Goal: Task Accomplishment & Management: Complete application form

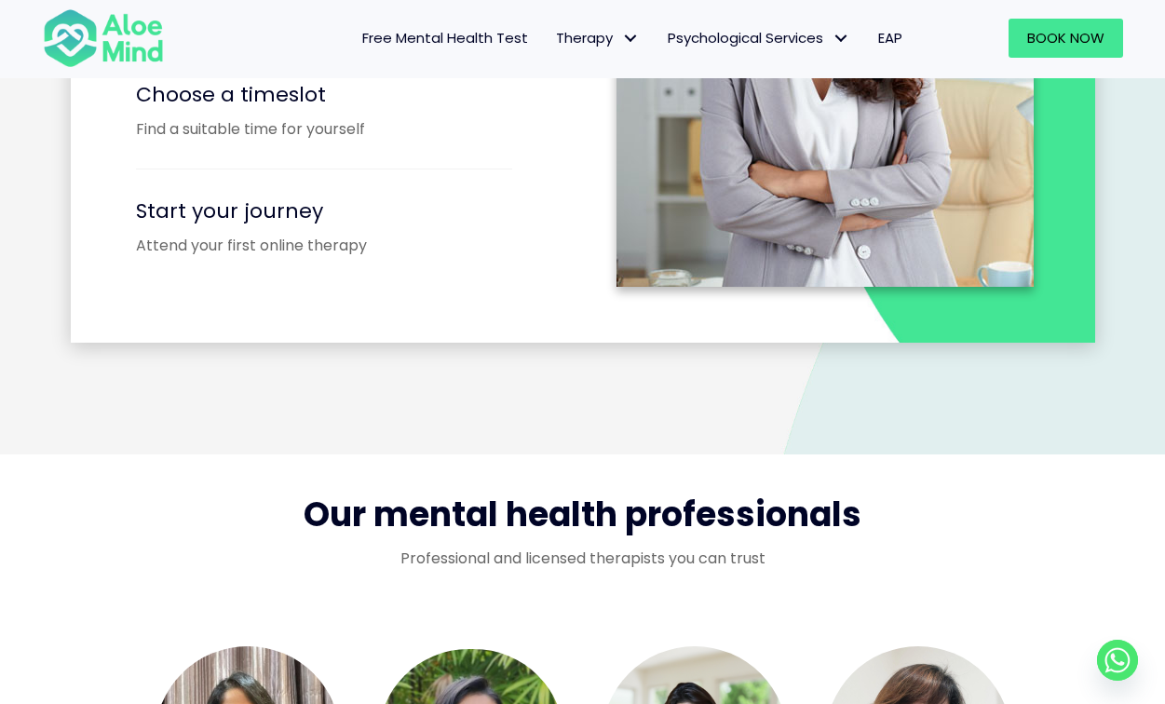
scroll to position [2921, 0]
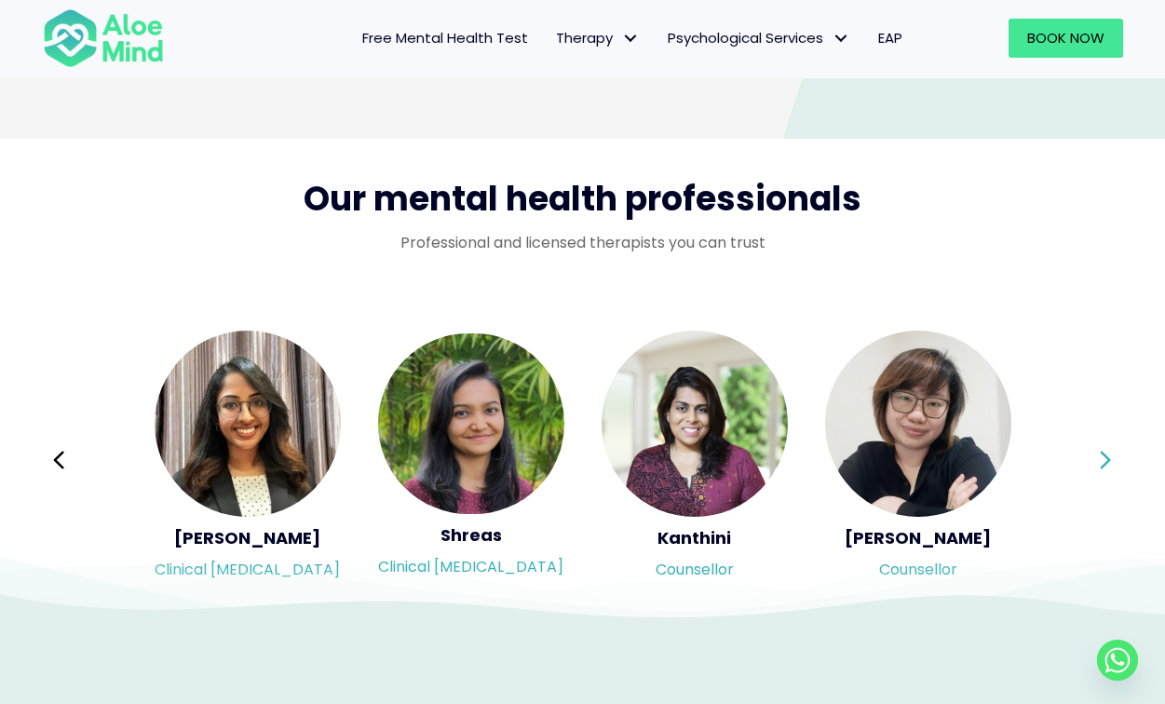
click at [1103, 469] on icon at bounding box center [1105, 459] width 13 height 35
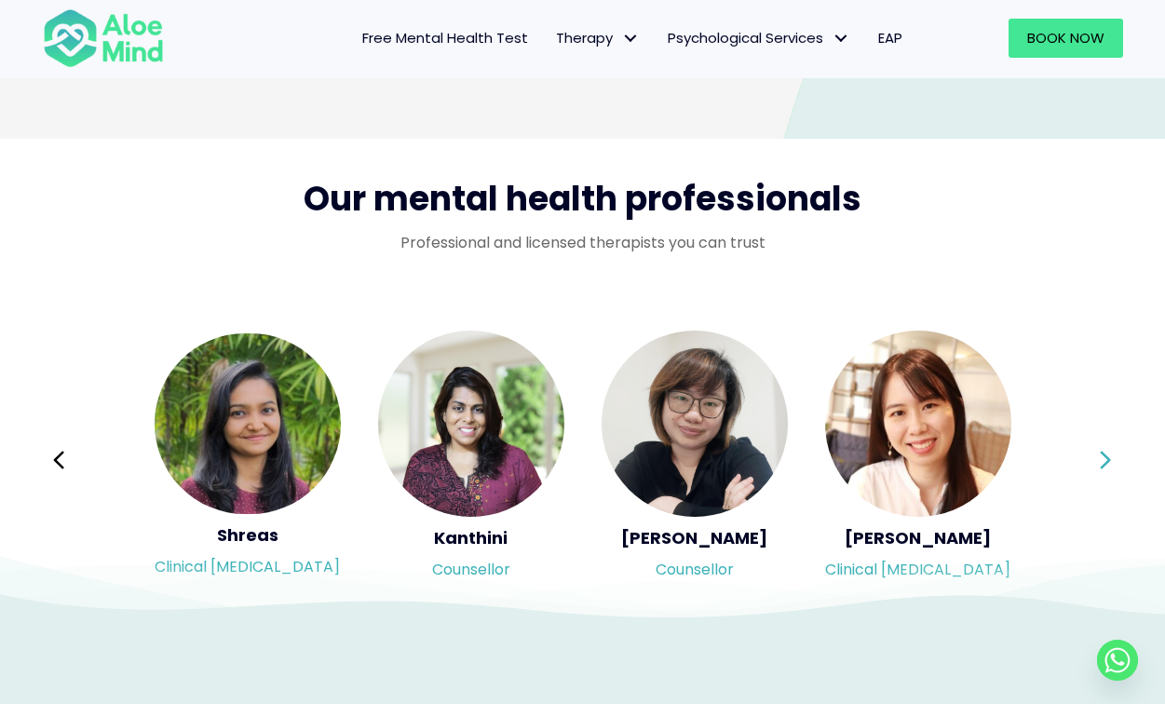
click at [1103, 469] on icon at bounding box center [1105, 459] width 13 height 35
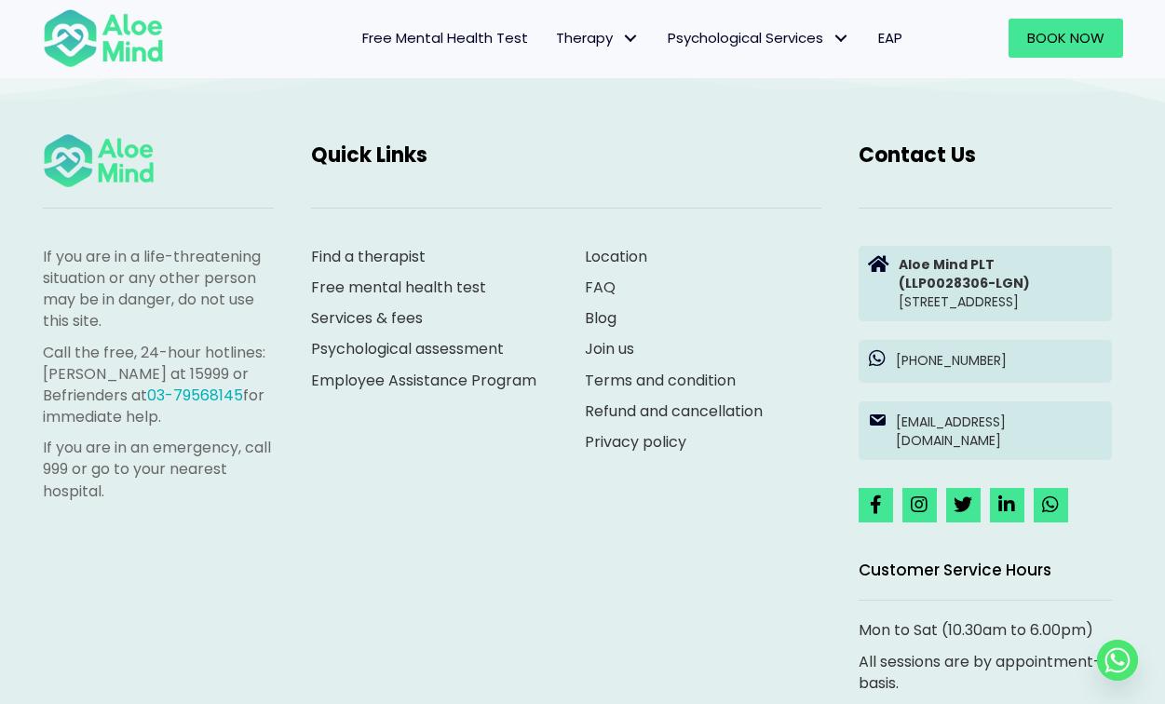
scroll to position [4999, 0]
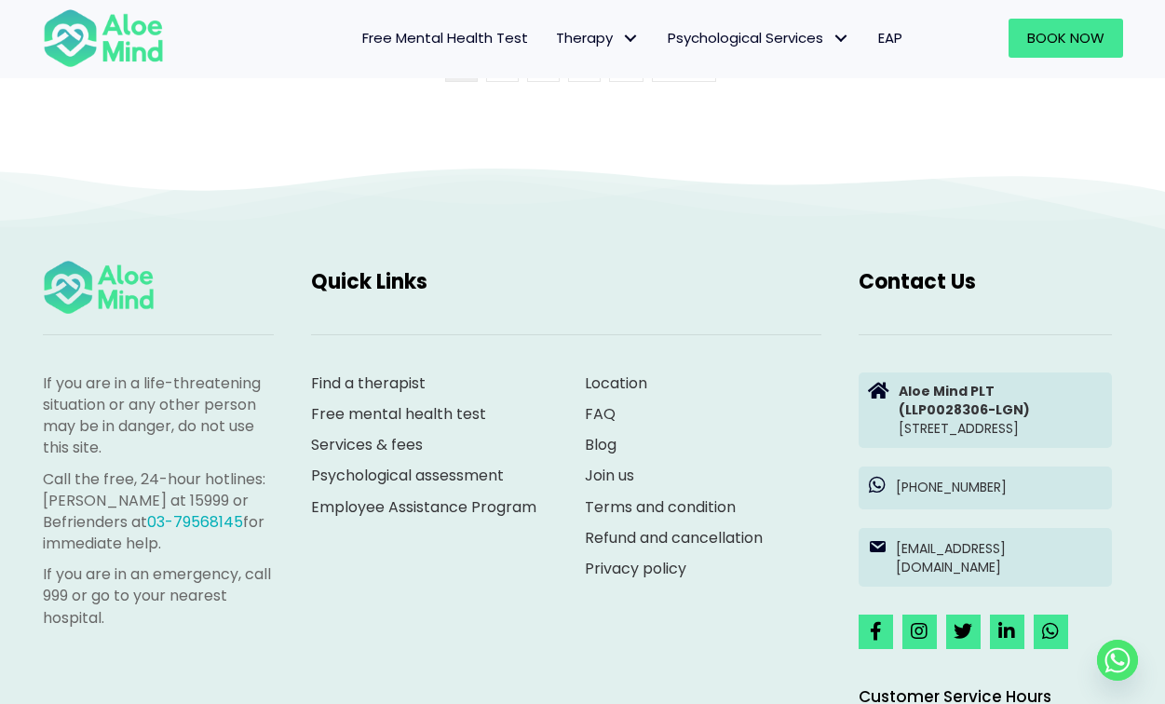
click at [624, 469] on link "Join us" at bounding box center [609, 475] width 49 height 21
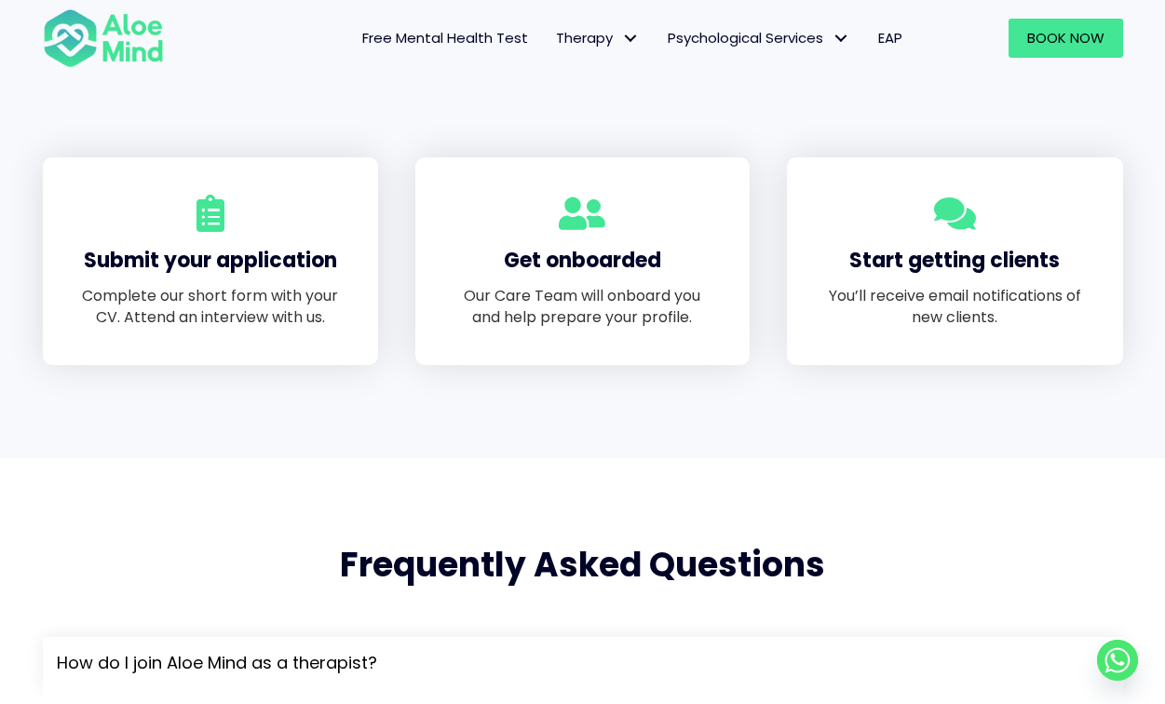
scroll to position [1520, 0]
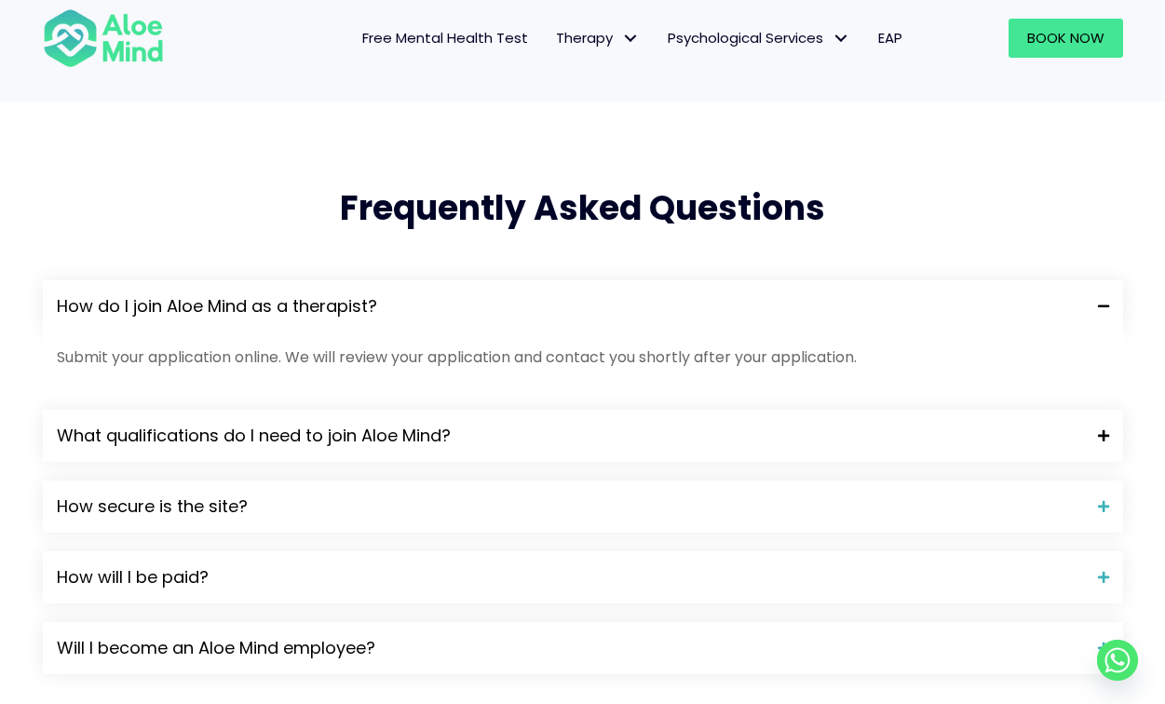
click at [736, 410] on div "What qualifications do I need to join Aloe Mind?" at bounding box center [583, 436] width 1081 height 52
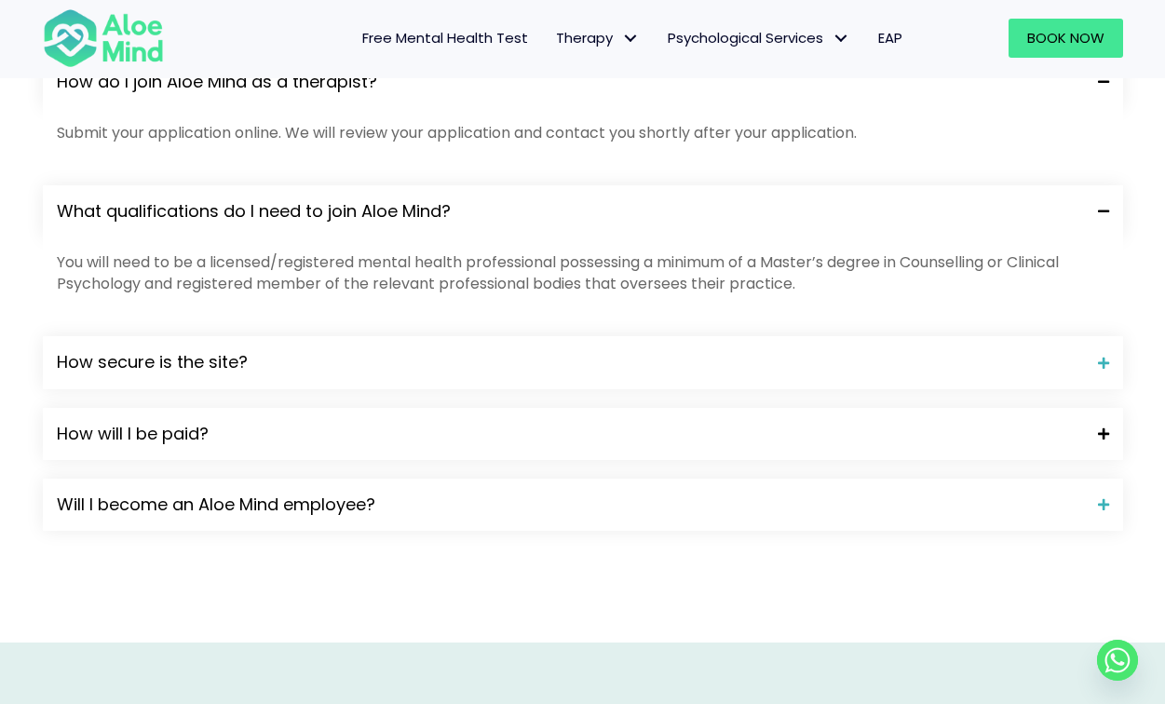
scroll to position [1748, 0]
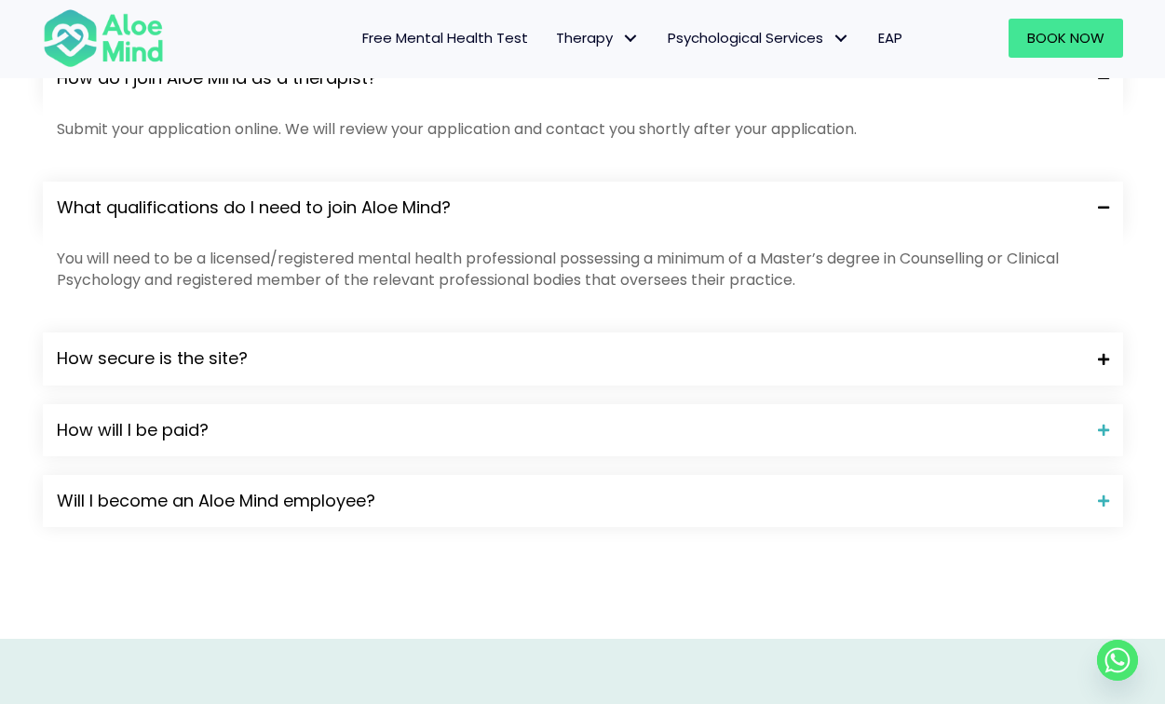
click at [702, 364] on span "How secure is the site?" at bounding box center [570, 359] width 1027 height 24
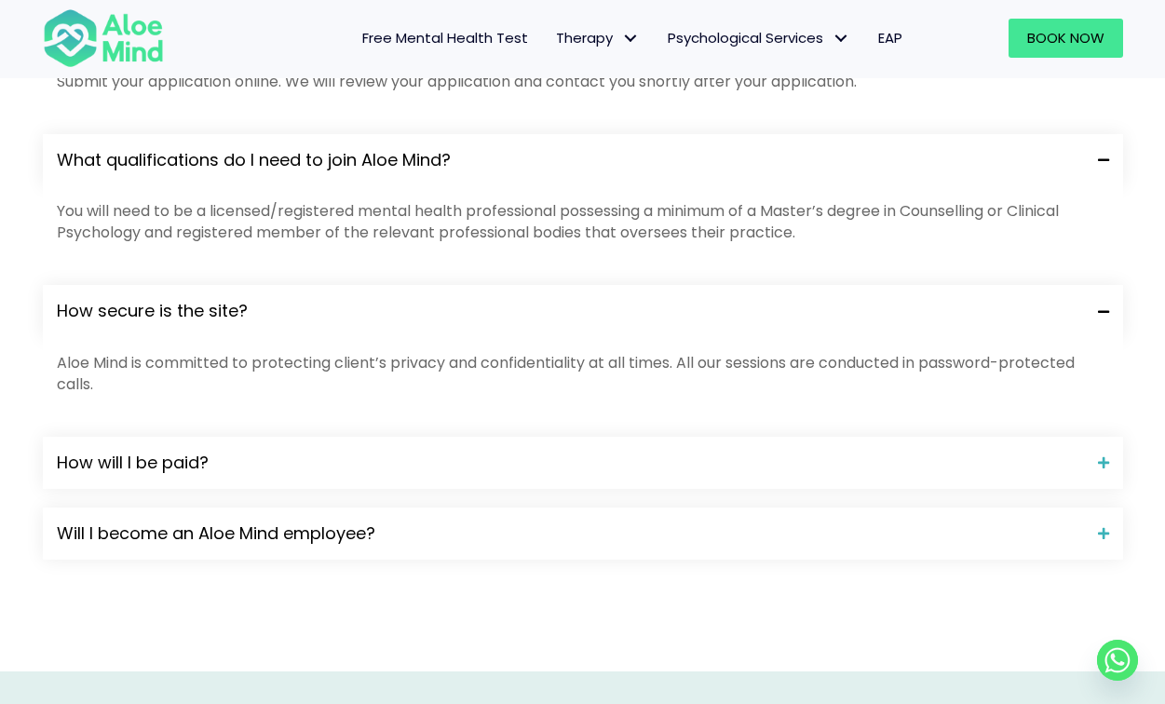
scroll to position [1825, 0]
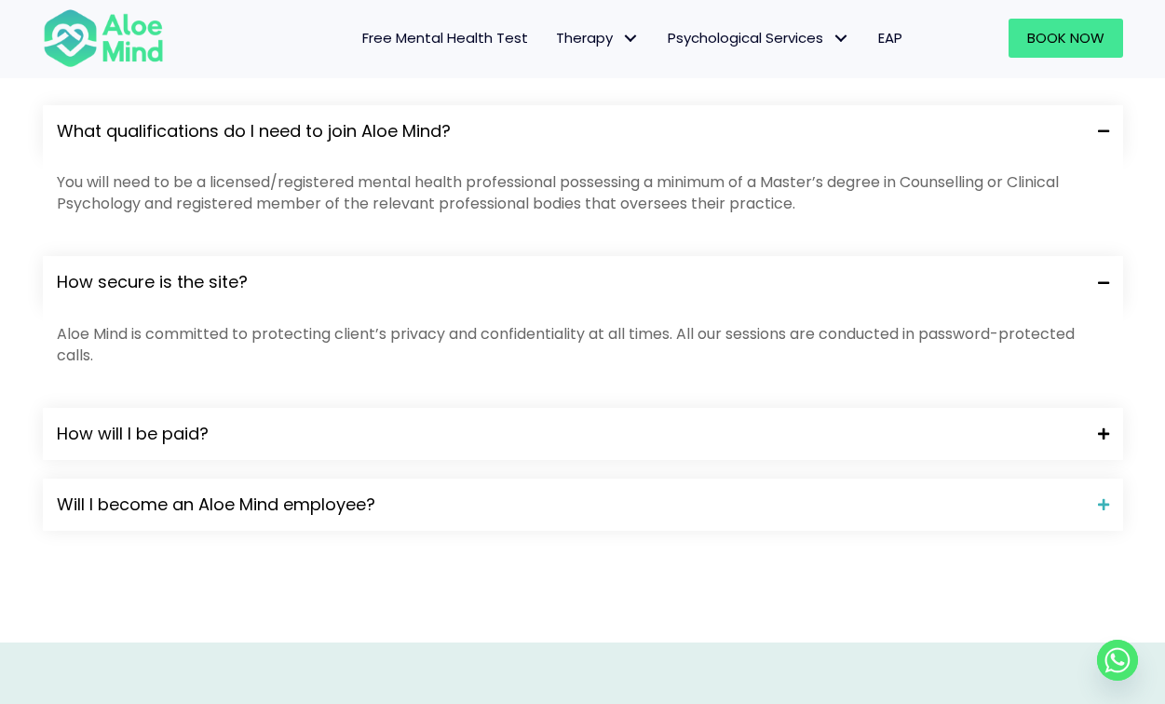
click at [671, 430] on span "How will I be paid?" at bounding box center [570, 434] width 1027 height 24
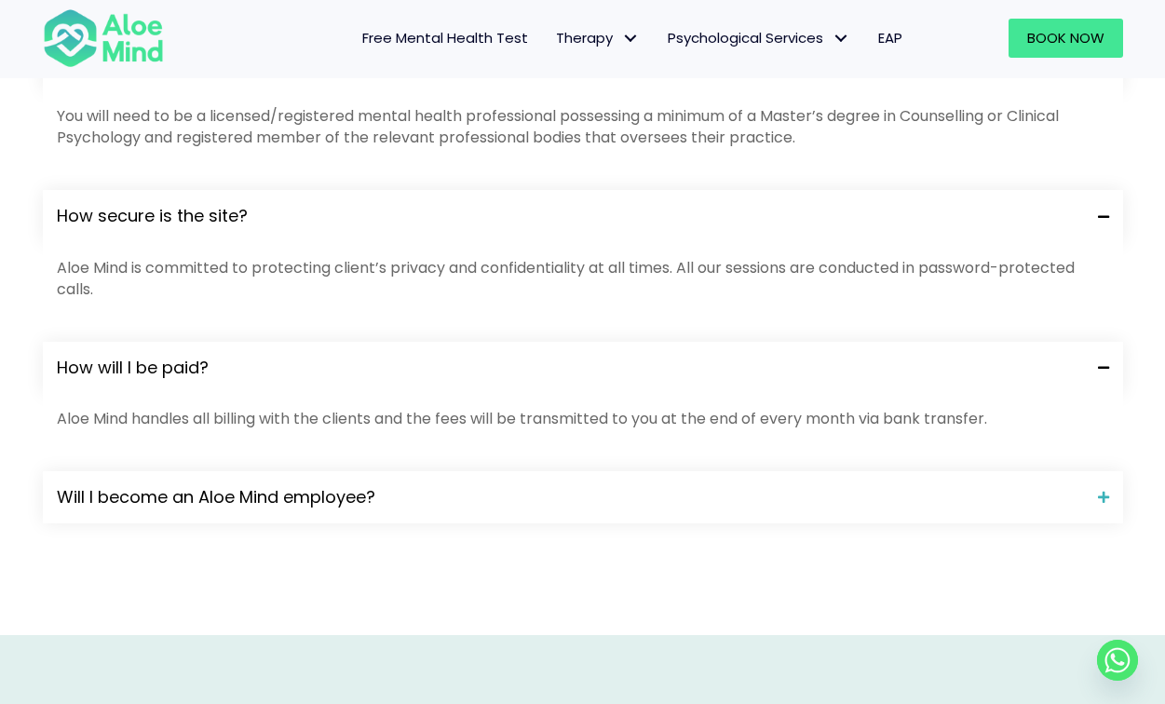
scroll to position [1933, 0]
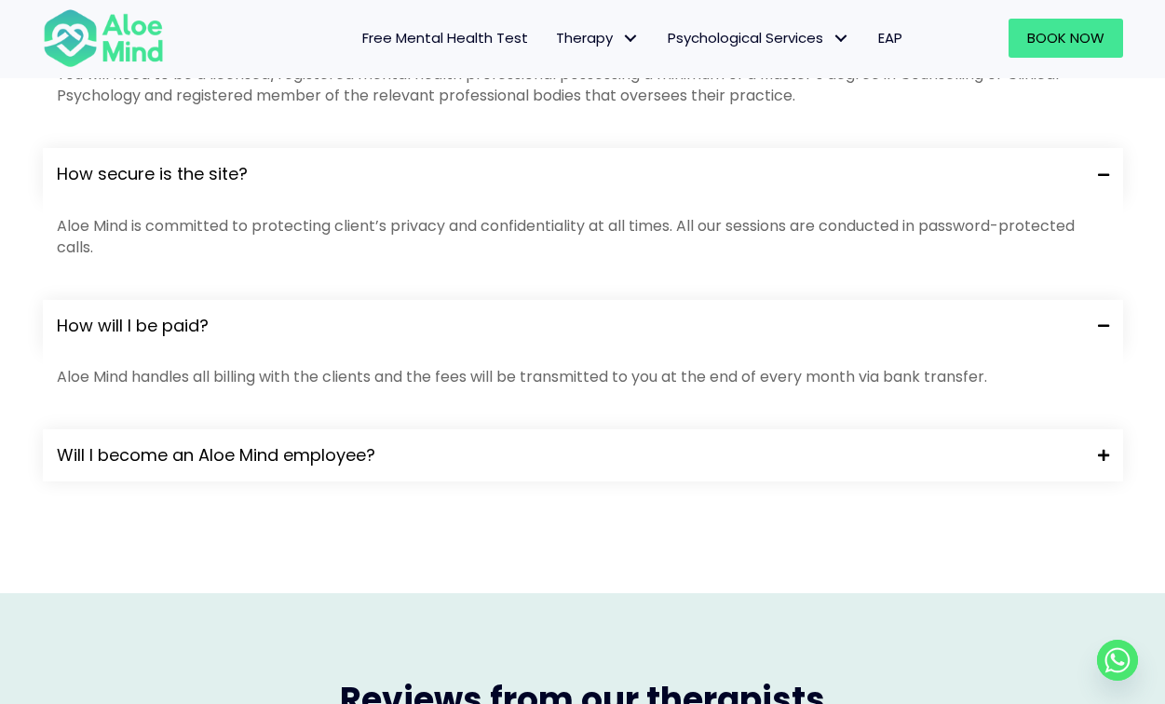
click at [671, 430] on div "Will I become an Aloe Mind employee?" at bounding box center [583, 455] width 1081 height 52
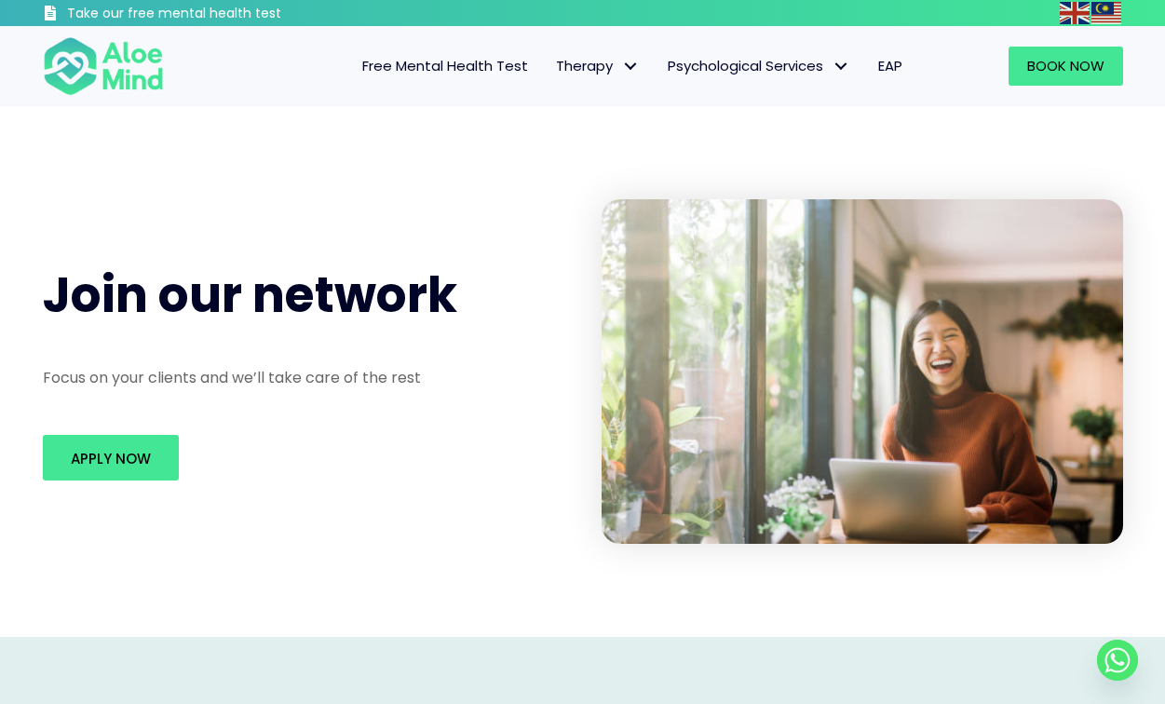
scroll to position [0, 0]
click at [119, 475] on link "Apply Now" at bounding box center [111, 458] width 136 height 46
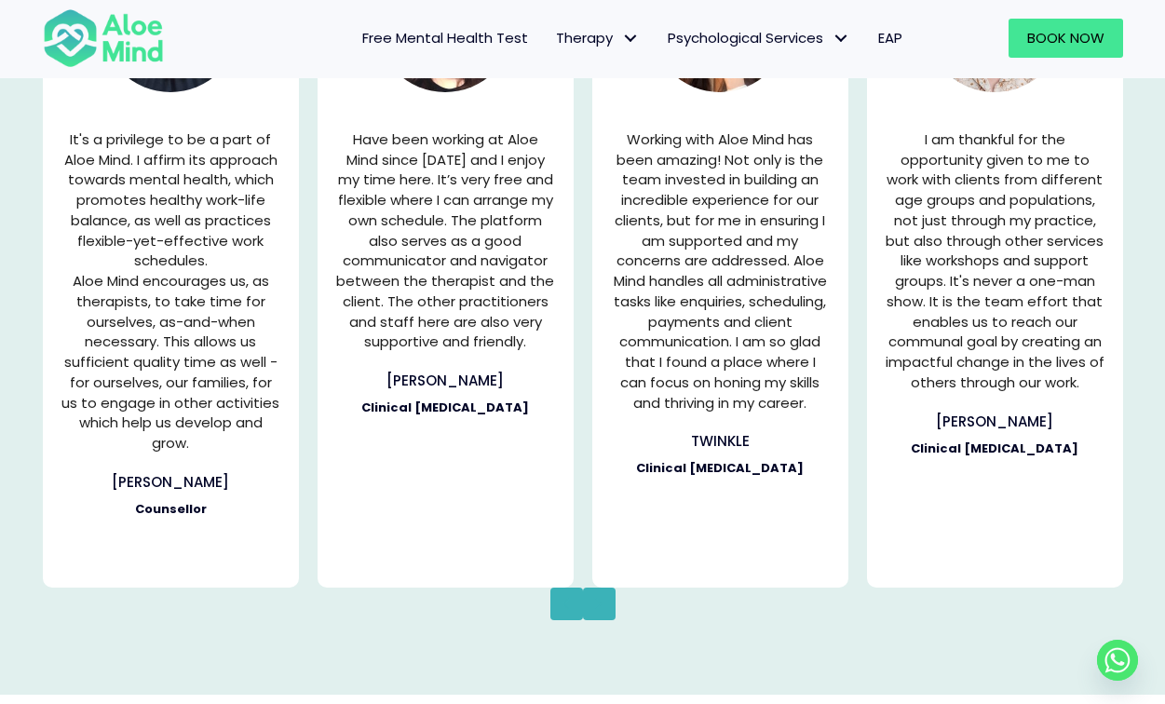
scroll to position [2638, 0]
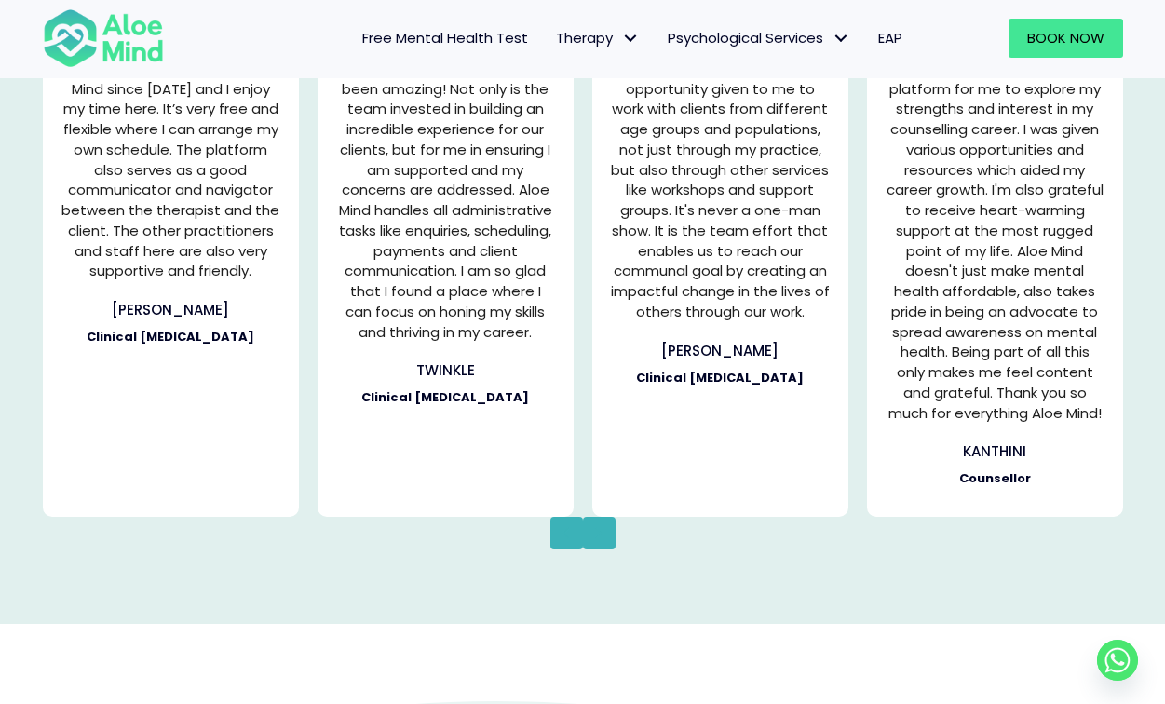
click at [580, 532] on button "Previous" at bounding box center [567, 533] width 33 height 33
